Goal: Task Accomplishment & Management: Use online tool/utility

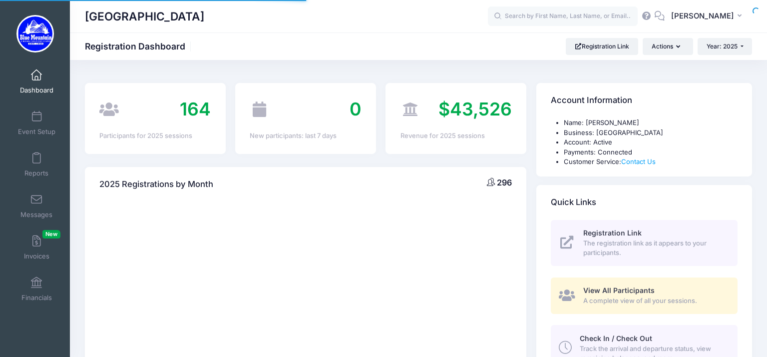
select select
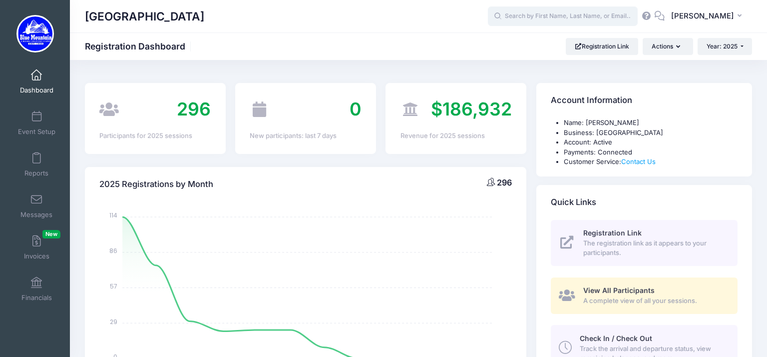
click at [541, 17] on input "text" at bounding box center [563, 16] width 150 height 20
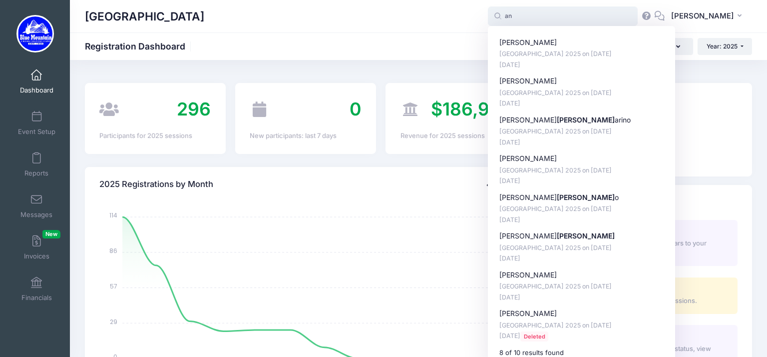
type input "a"
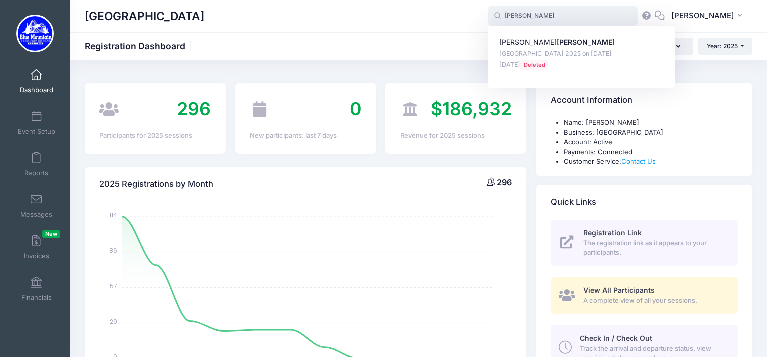
type input "[PERSON_NAME]"
click at [471, 41] on div "[GEOGRAPHIC_DATA] Registration Dashboard Registration Link Actions Year: 2025 Y…" at bounding box center [418, 46] width 697 height 17
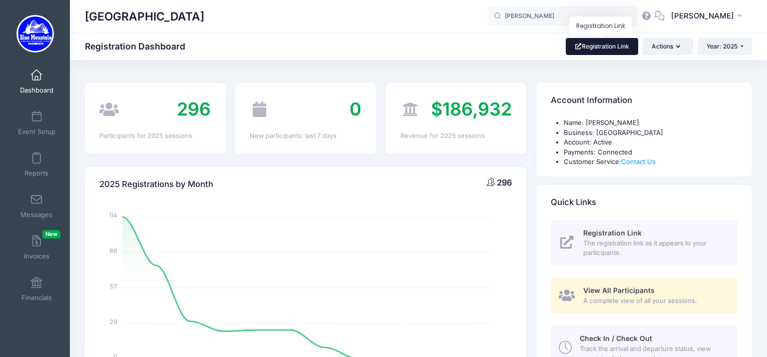
click at [610, 49] on link "Registration Link" at bounding box center [602, 46] width 72 height 17
